Goal: Task Accomplishment & Management: Manage account settings

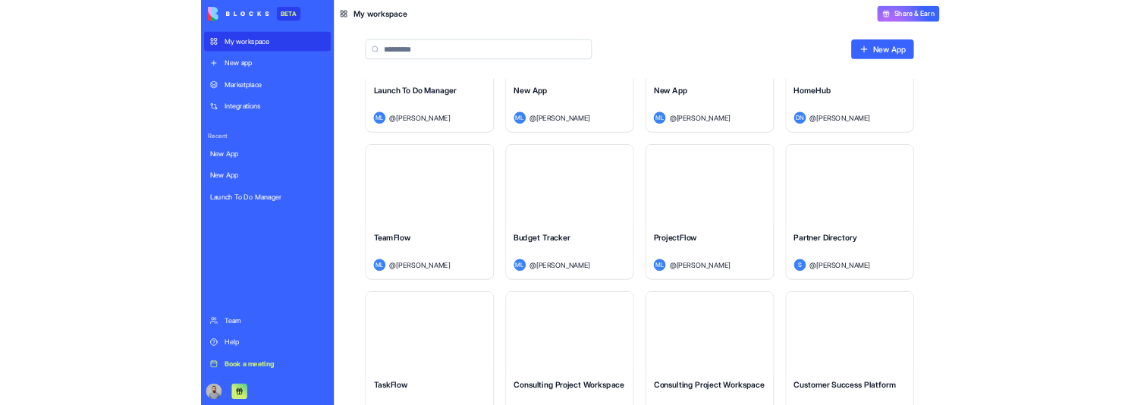
scroll to position [118, 0]
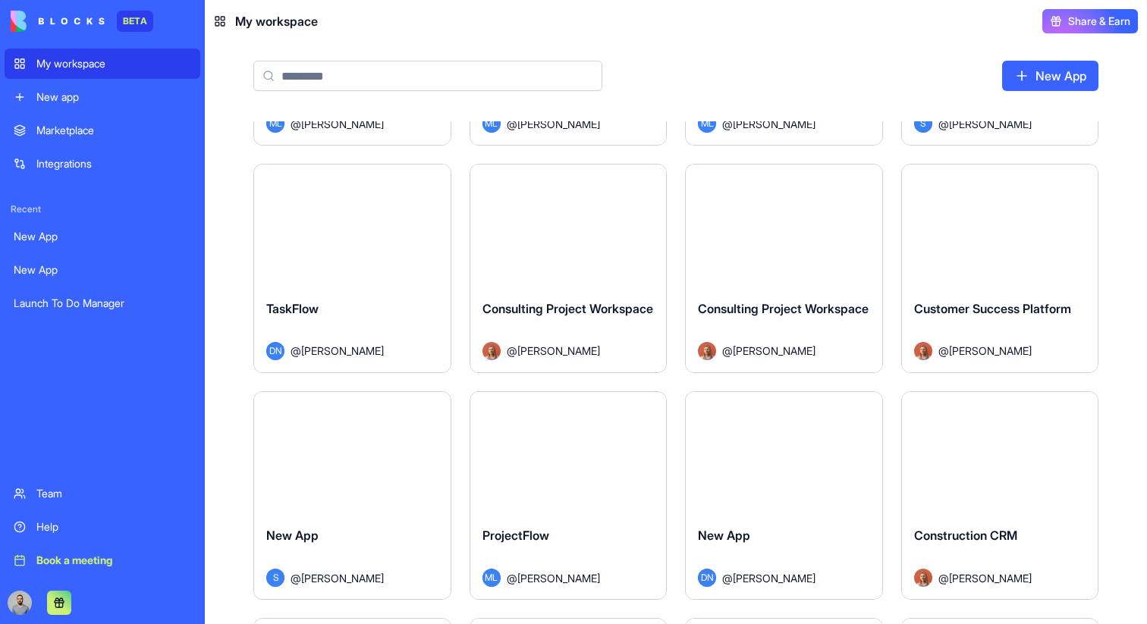
scroll to position [0, 0]
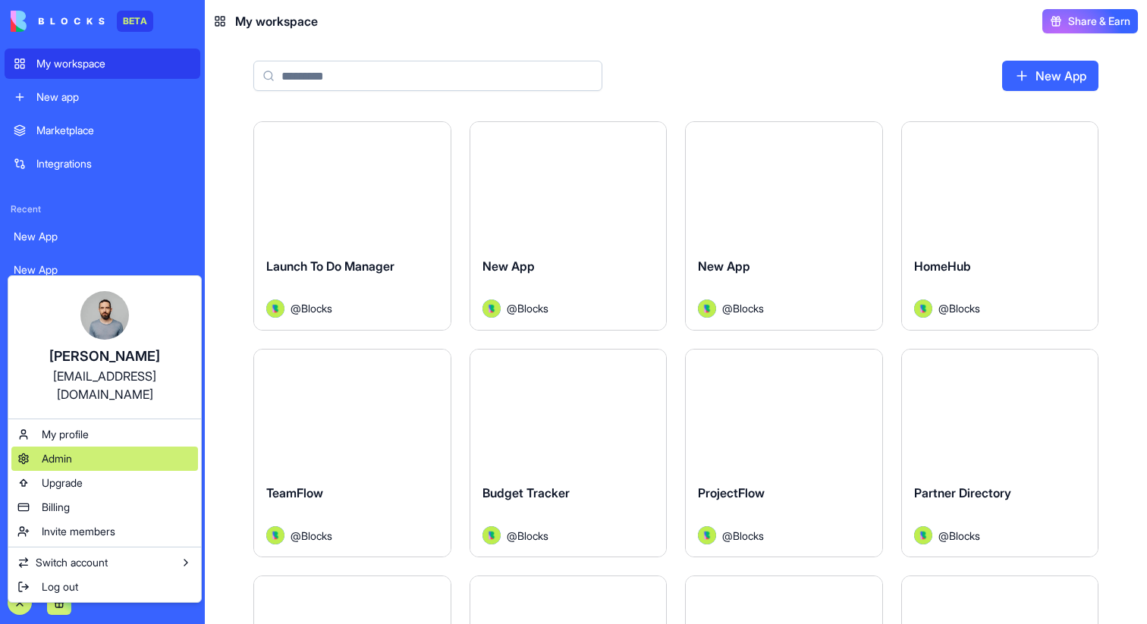
click at [115, 447] on div "Admin" at bounding box center [104, 459] width 187 height 24
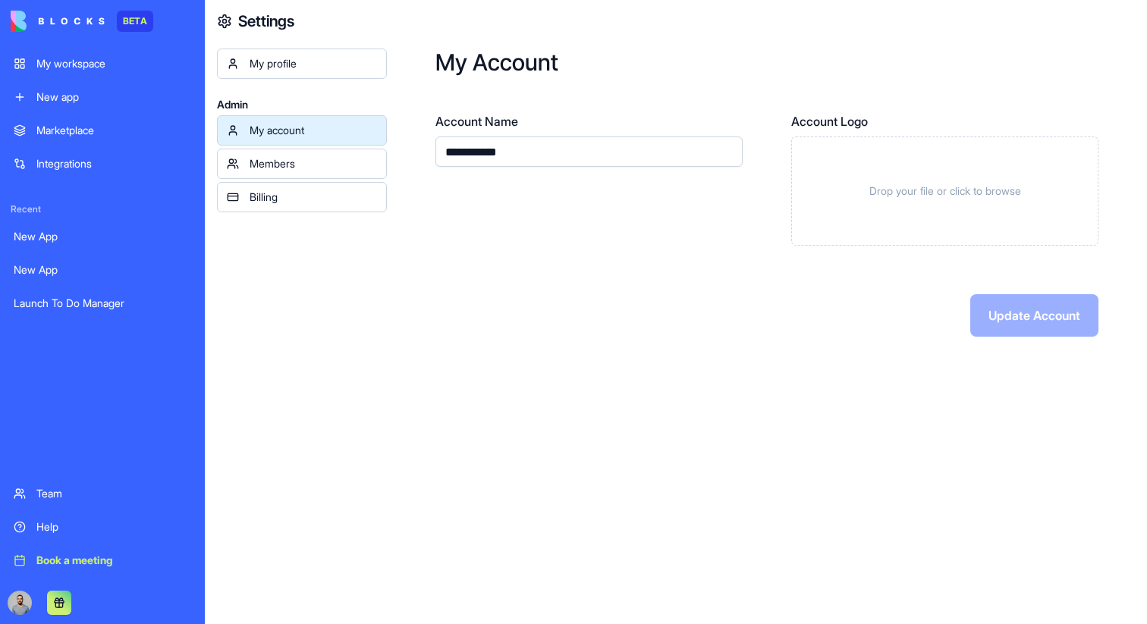
click at [376, 162] on div "Members" at bounding box center [313, 163] width 127 height 15
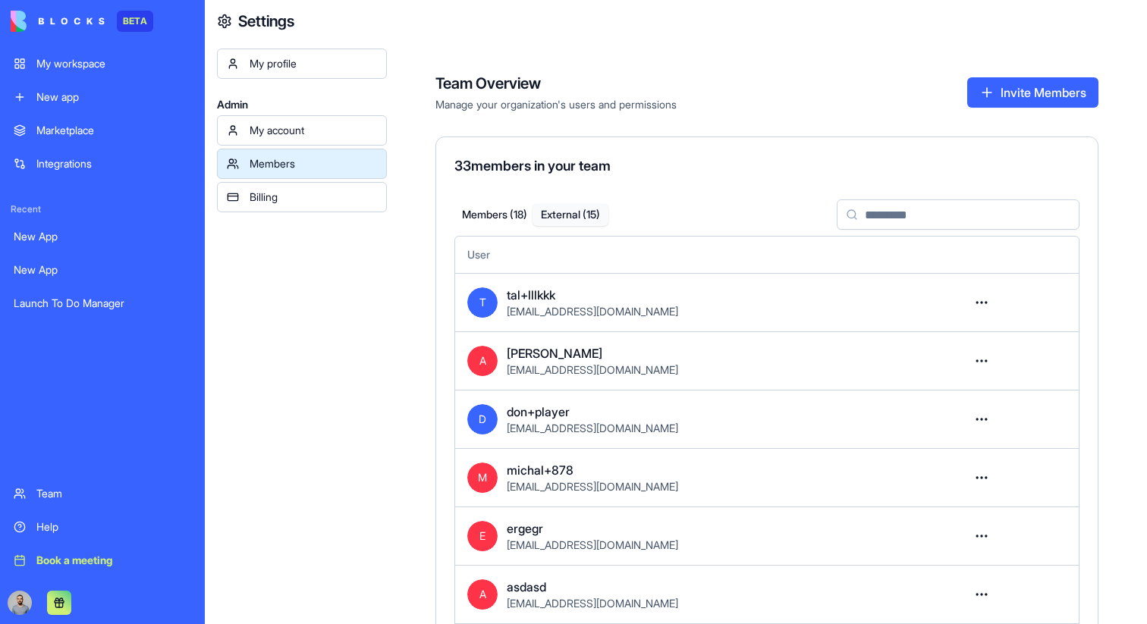
click at [562, 212] on button "External ( 15 )" at bounding box center [571, 215] width 76 height 22
click at [513, 210] on button "Members ( 18 )" at bounding box center [495, 215] width 76 height 22
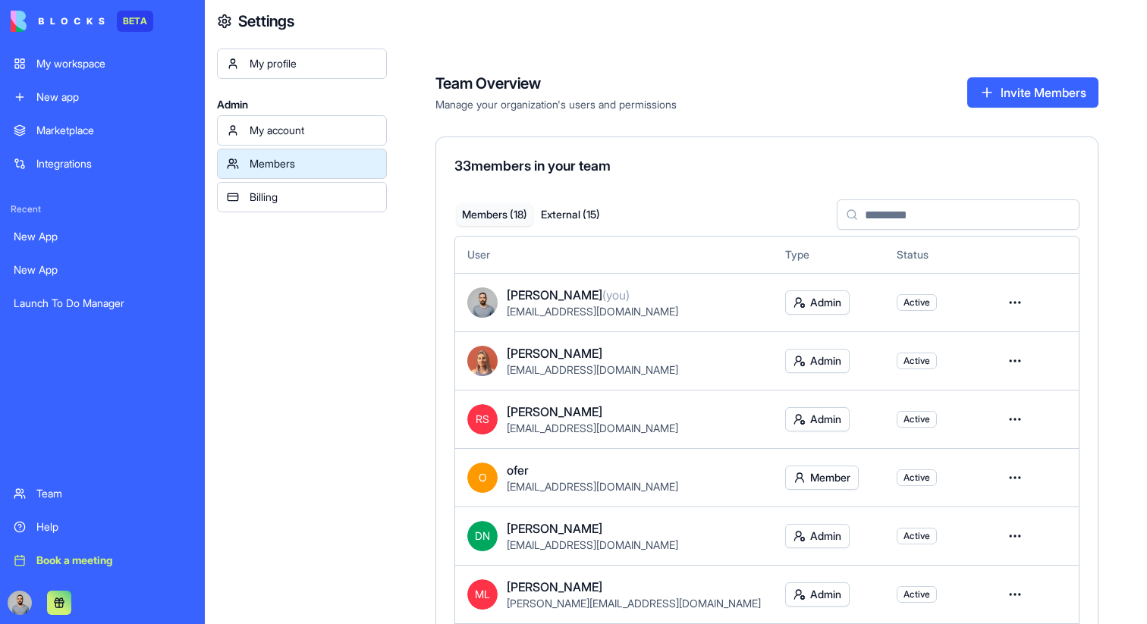
click at [583, 215] on button "External ( 15 )" at bounding box center [571, 215] width 76 height 22
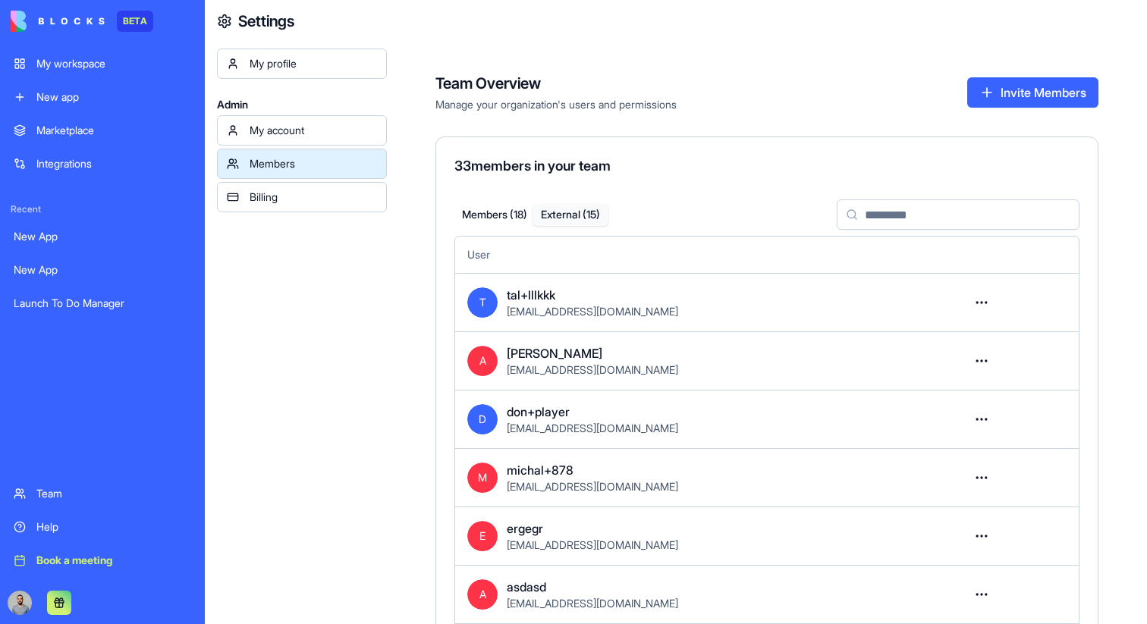
click at [983, 300] on html "BETA My workspace New app Marketplace Integrations Recent New App New App Launc…" at bounding box center [573, 312] width 1147 height 624
click at [953, 372] on div "Remove user" at bounding box center [928, 368] width 124 height 24
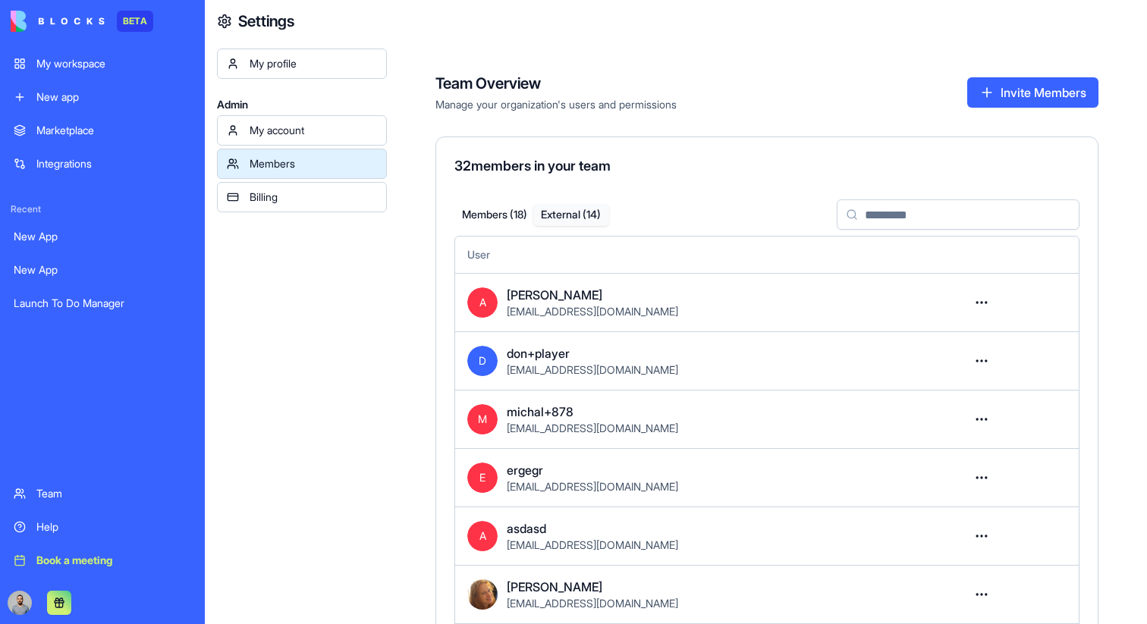
click at [576, 208] on button "External ( 14 )" at bounding box center [571, 215] width 77 height 22
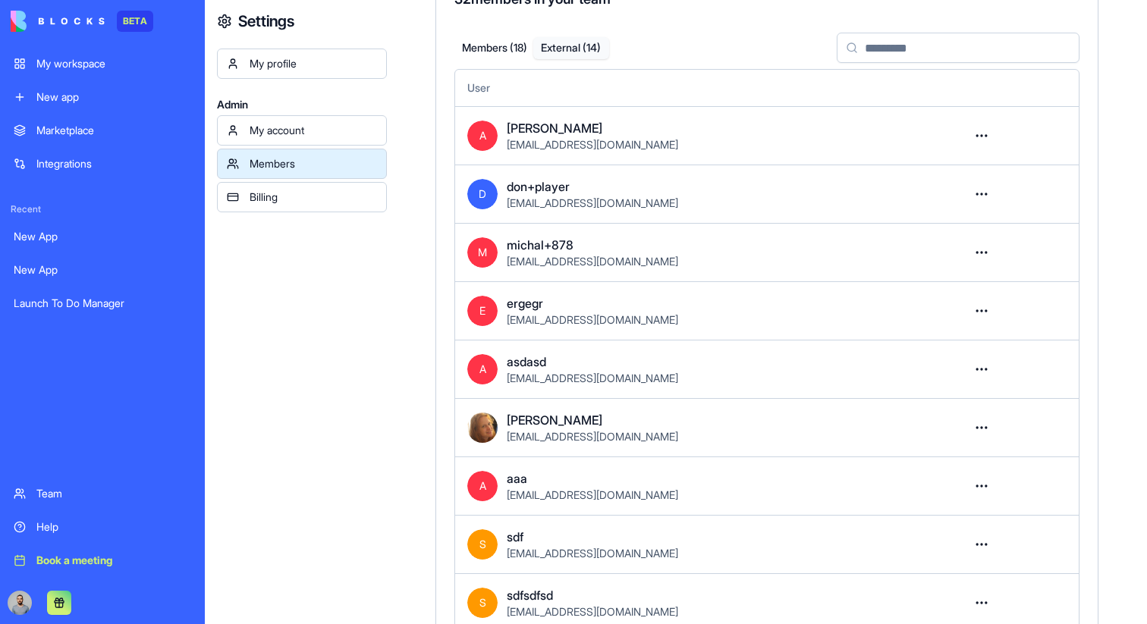
scroll to position [16, 0]
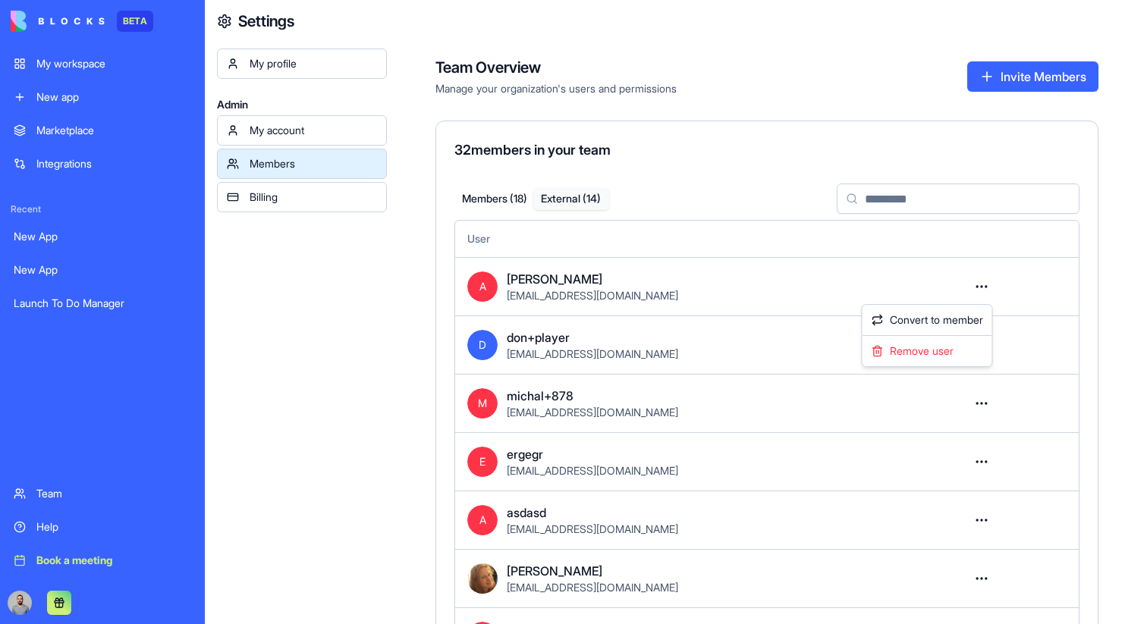
click at [980, 288] on html "BETA My workspace New app Marketplace Integrations Recent New App New App Launc…" at bounding box center [573, 312] width 1147 height 624
click at [958, 354] on div "Remove user" at bounding box center [928, 351] width 124 height 24
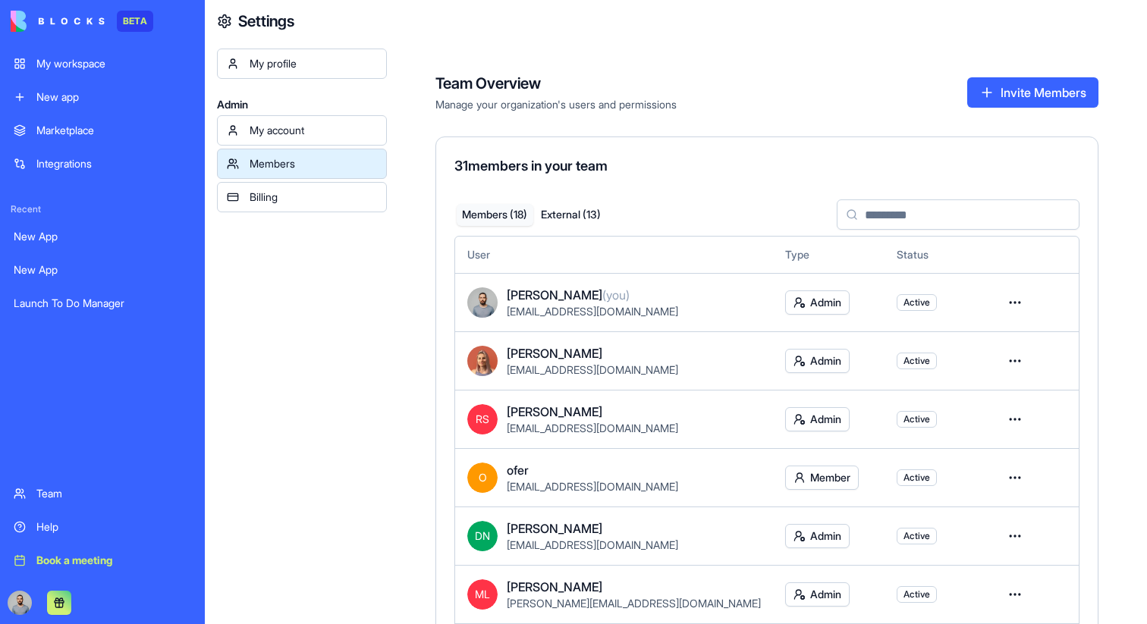
click at [283, 122] on link "My account" at bounding box center [302, 130] width 170 height 30
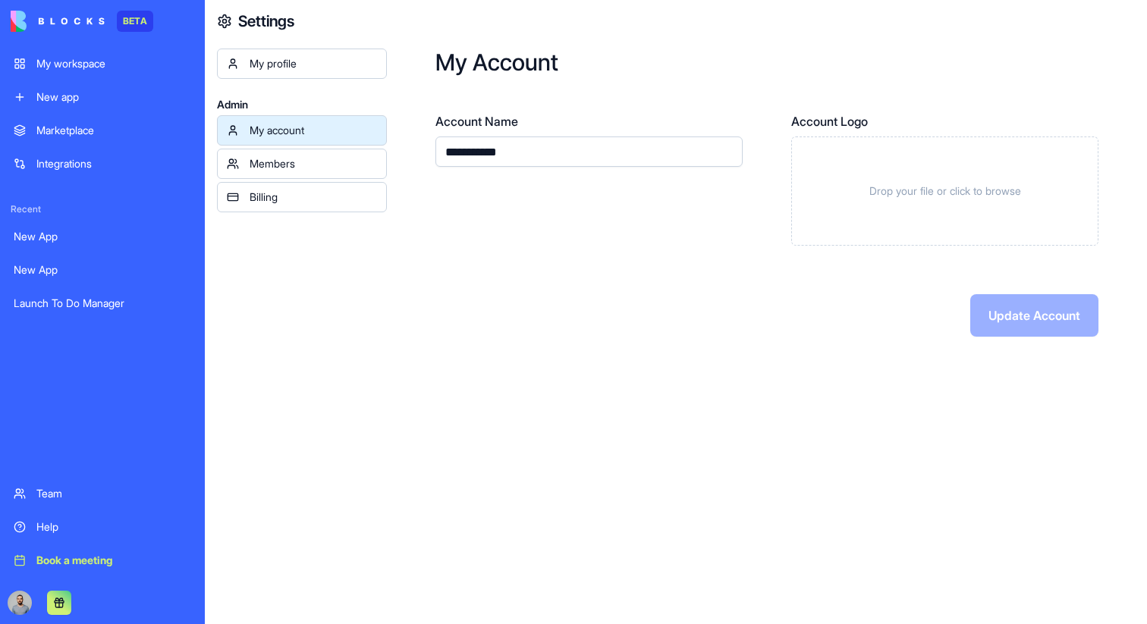
click at [133, 63] on div "My workspace" at bounding box center [113, 63] width 155 height 15
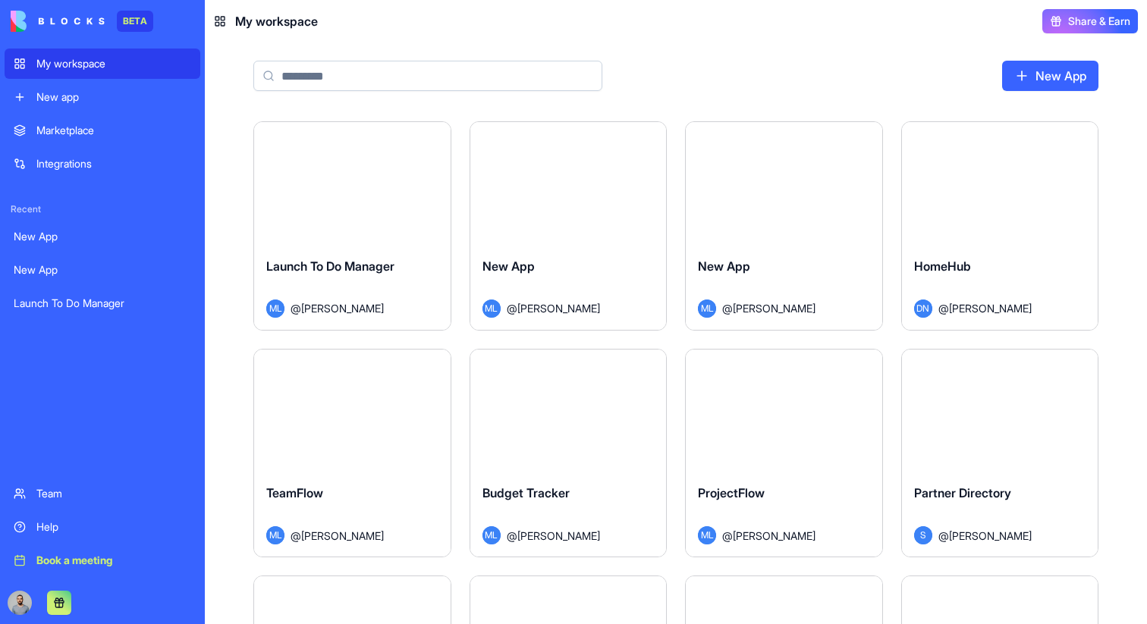
click at [140, 162] on div "Integrations" at bounding box center [113, 163] width 155 height 15
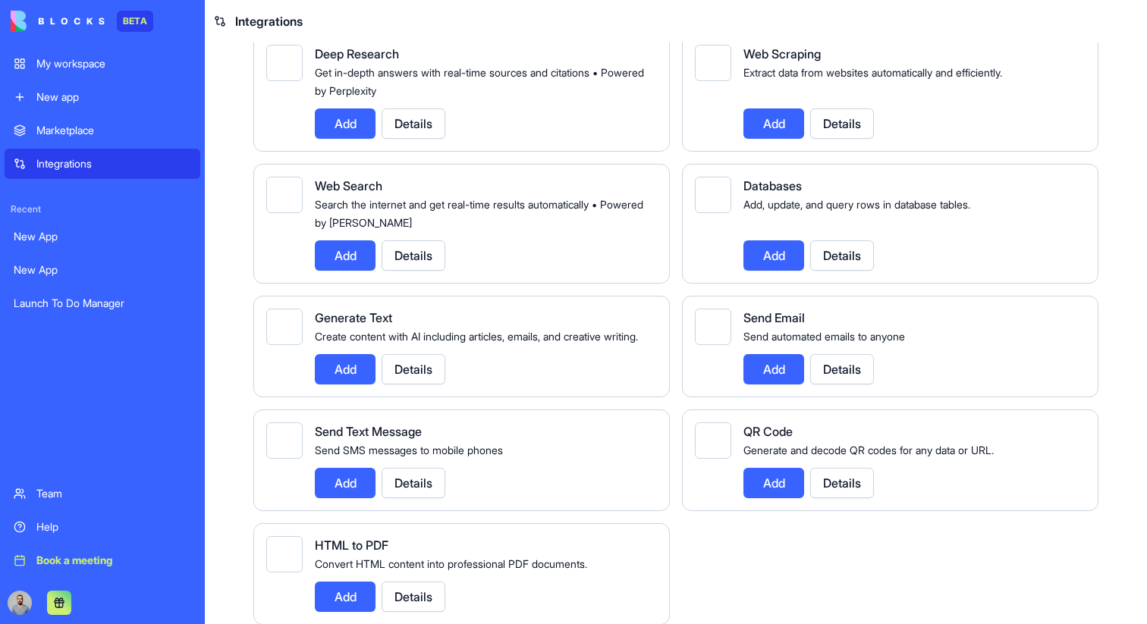
scroll to position [1869, 0]
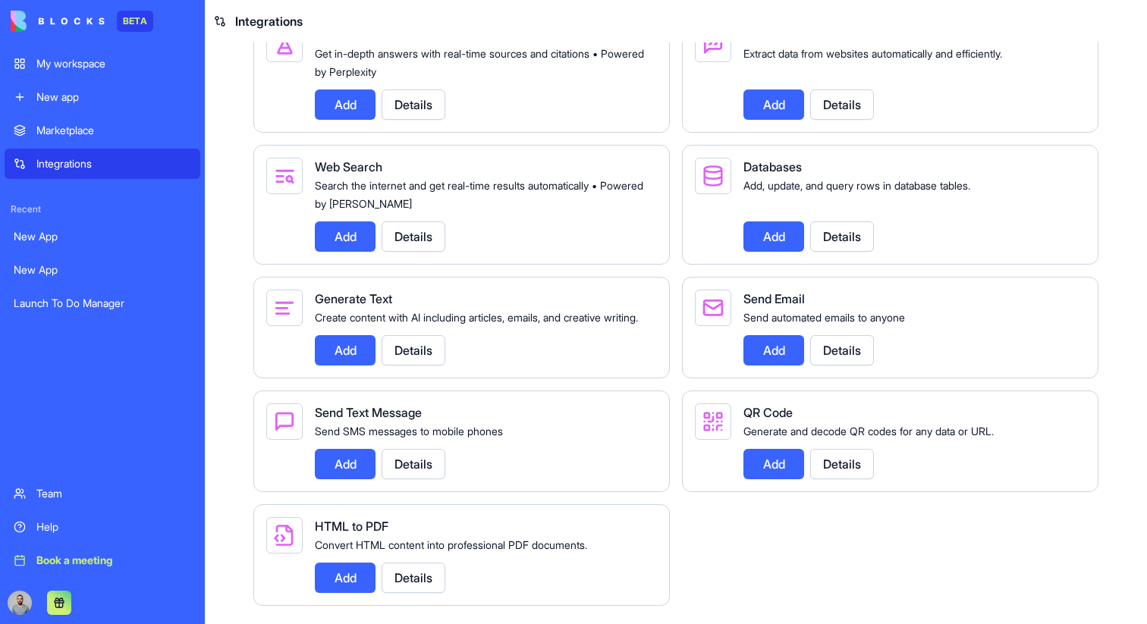
click at [84, 67] on div "My workspace" at bounding box center [113, 63] width 155 height 15
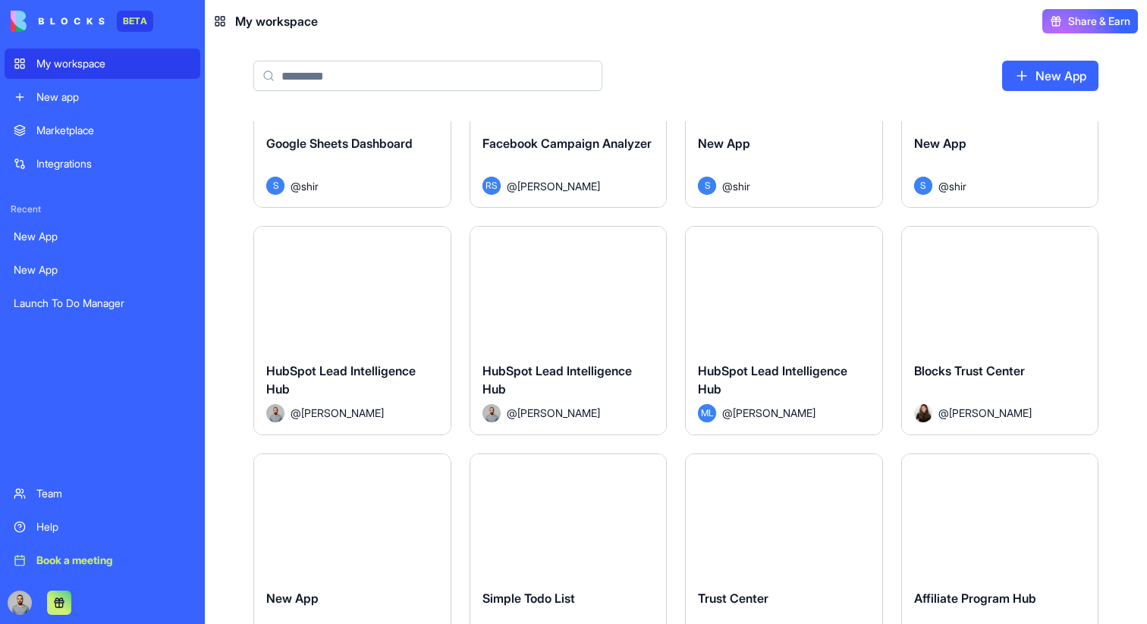
scroll to position [5445, 0]
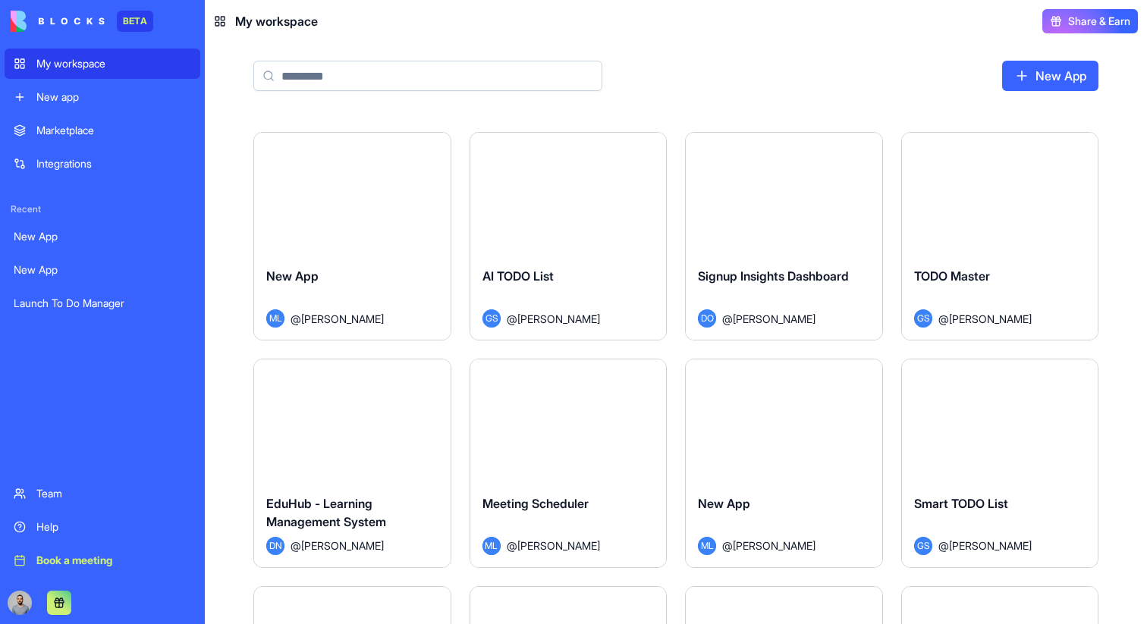
click at [119, 129] on div "Marketplace" at bounding box center [113, 130] width 155 height 15
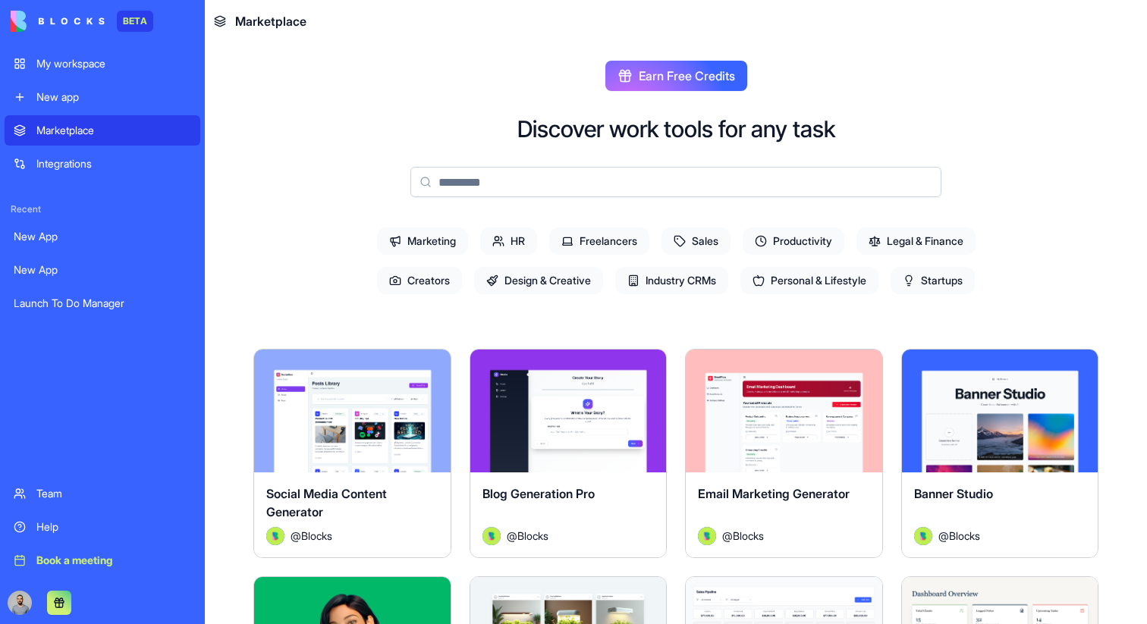
click at [138, 48] on div "BETA My workspace New app Marketplace Integrations Recent New App New App Launc…" at bounding box center [103, 312] width 196 height 624
click at [149, 70] on div "My workspace" at bounding box center [113, 63] width 155 height 15
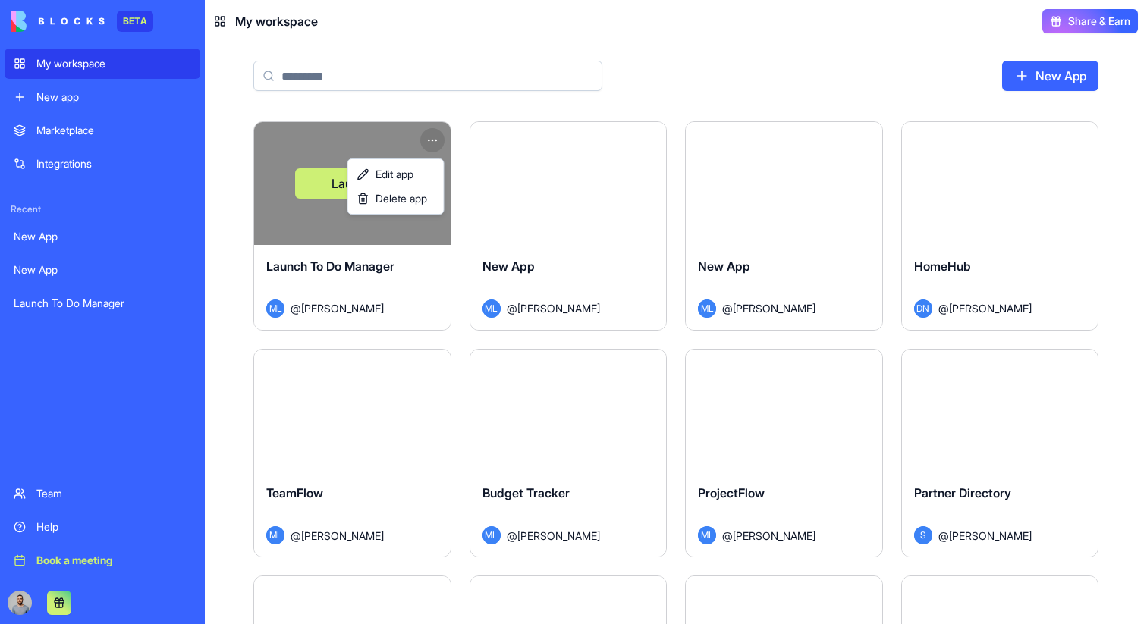
click at [433, 145] on html "BETA My workspace New app Marketplace Integrations Recent New App New App Launc…" at bounding box center [573, 312] width 1147 height 624
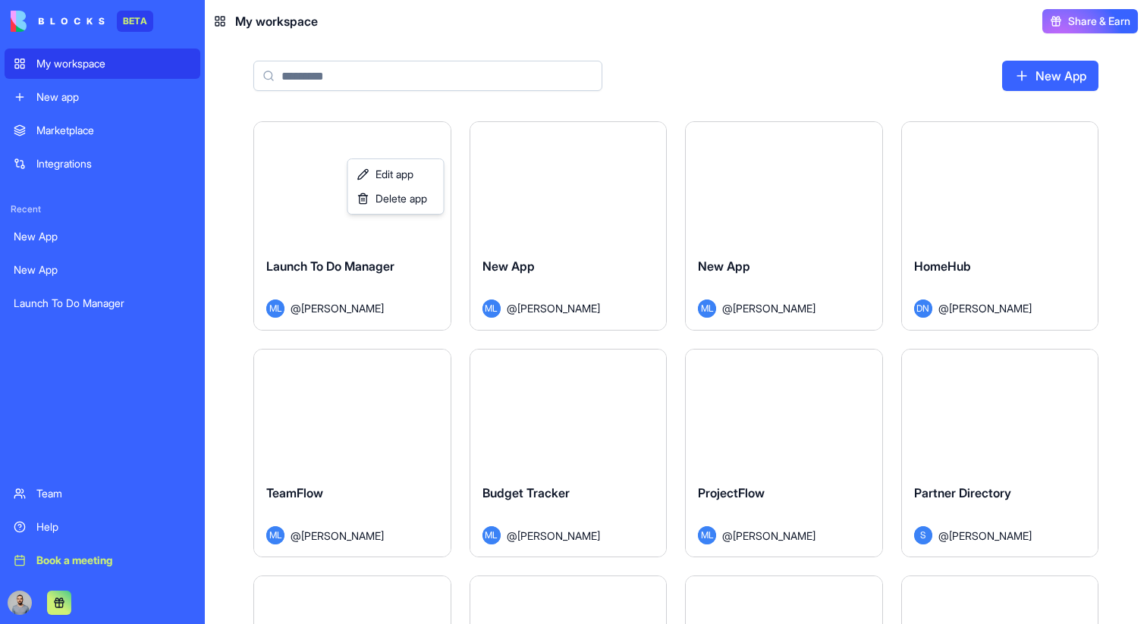
click at [433, 145] on html "BETA My workspace New app Marketplace Integrations Recent New App New App Launc…" at bounding box center [573, 312] width 1147 height 624
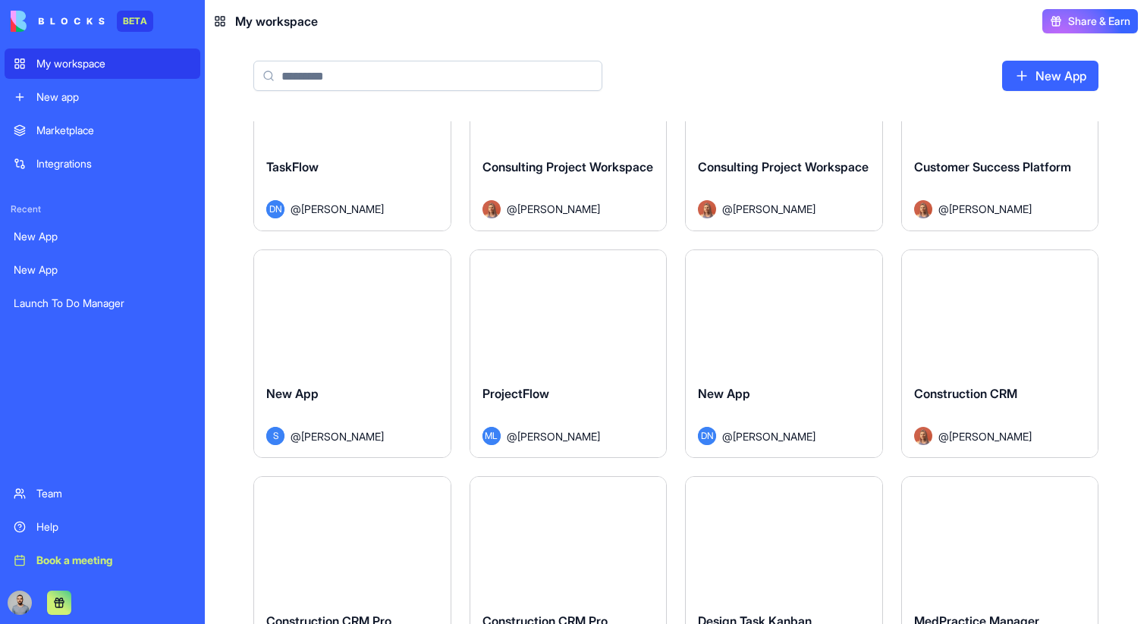
scroll to position [647, 0]
